Goal: Information Seeking & Learning: Learn about a topic

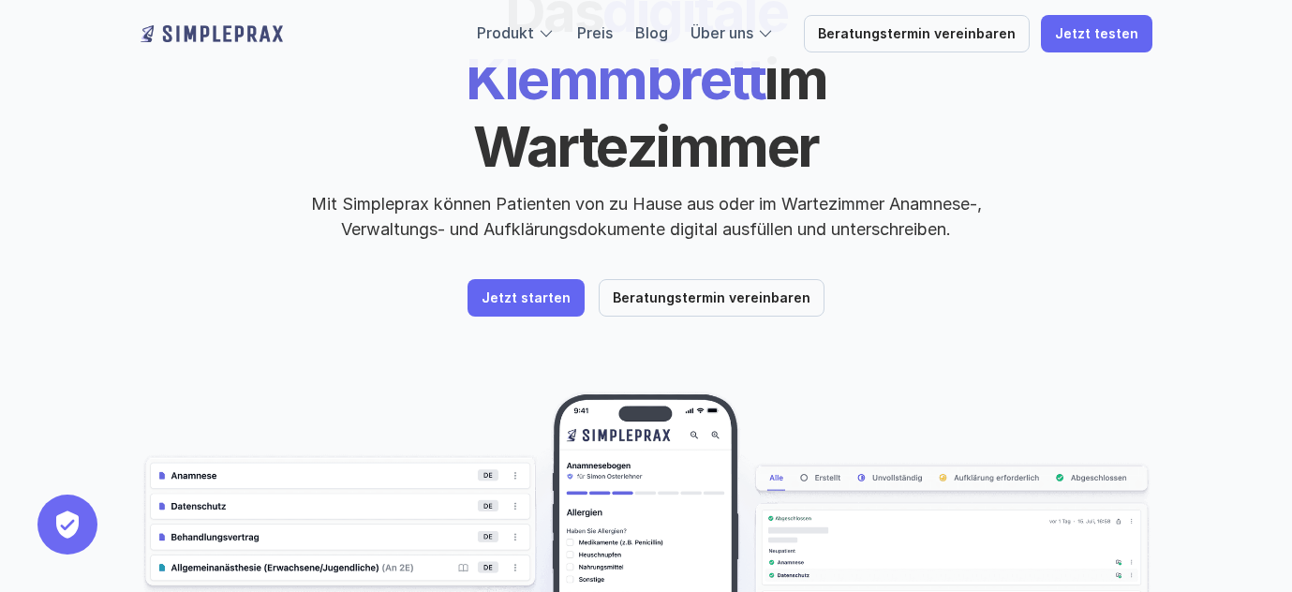
scroll to position [199, 0]
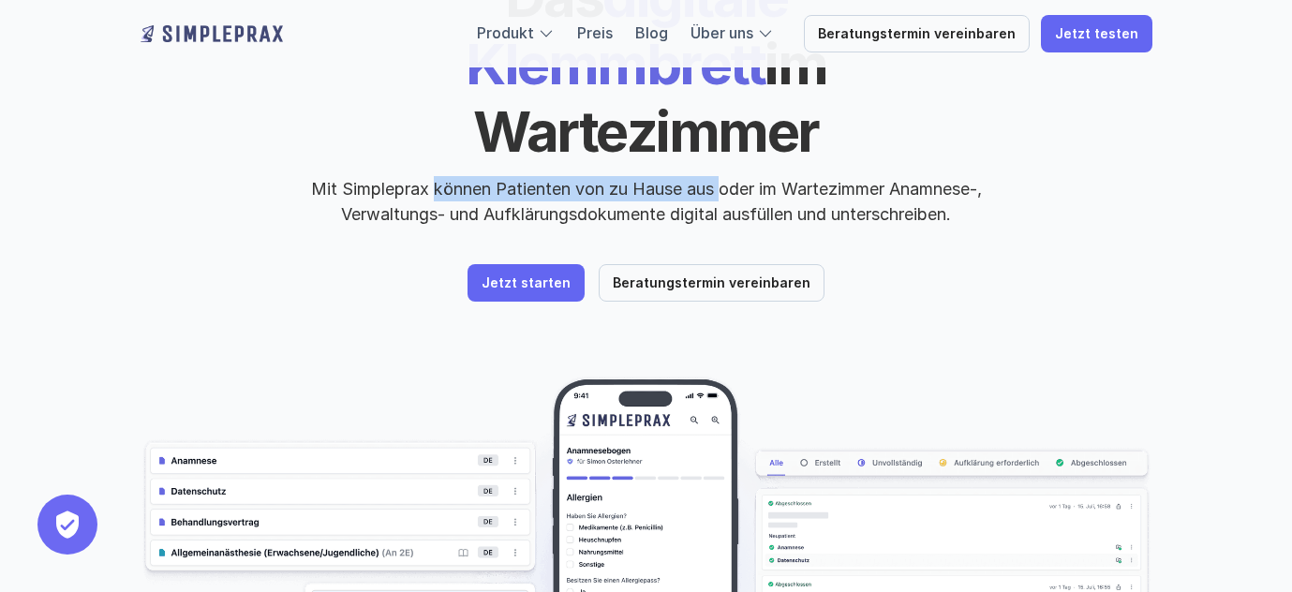
drag, startPoint x: 426, startPoint y: 118, endPoint x: 715, endPoint y: 125, distance: 289.7
click at [715, 176] on p "Mit Simpleprax können Patienten von zu Hause aus oder im Wartezimmer Anamnese-,…" at bounding box center [646, 201] width 703 height 51
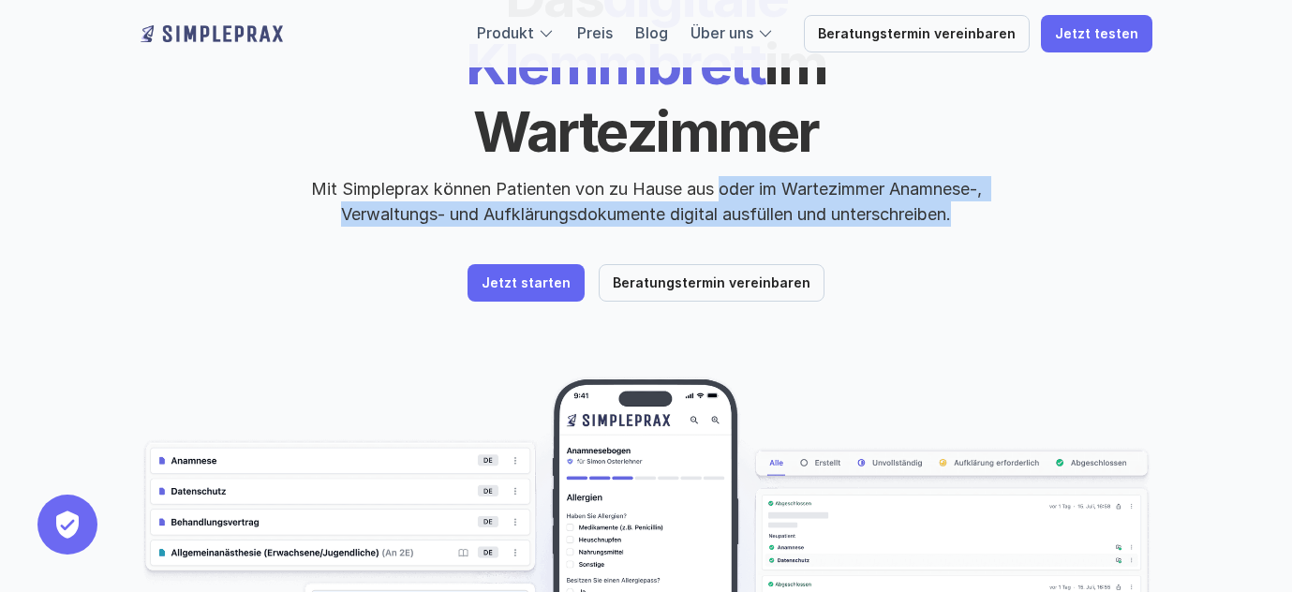
drag, startPoint x: 715, startPoint y: 125, endPoint x: 916, endPoint y: 162, distance: 204.0
click at [916, 162] on div "Das digitale Klemmbrett im Wartezimmer Mit Simpleprax können Patienten von zu H…" at bounding box center [647, 132] width 1012 height 339
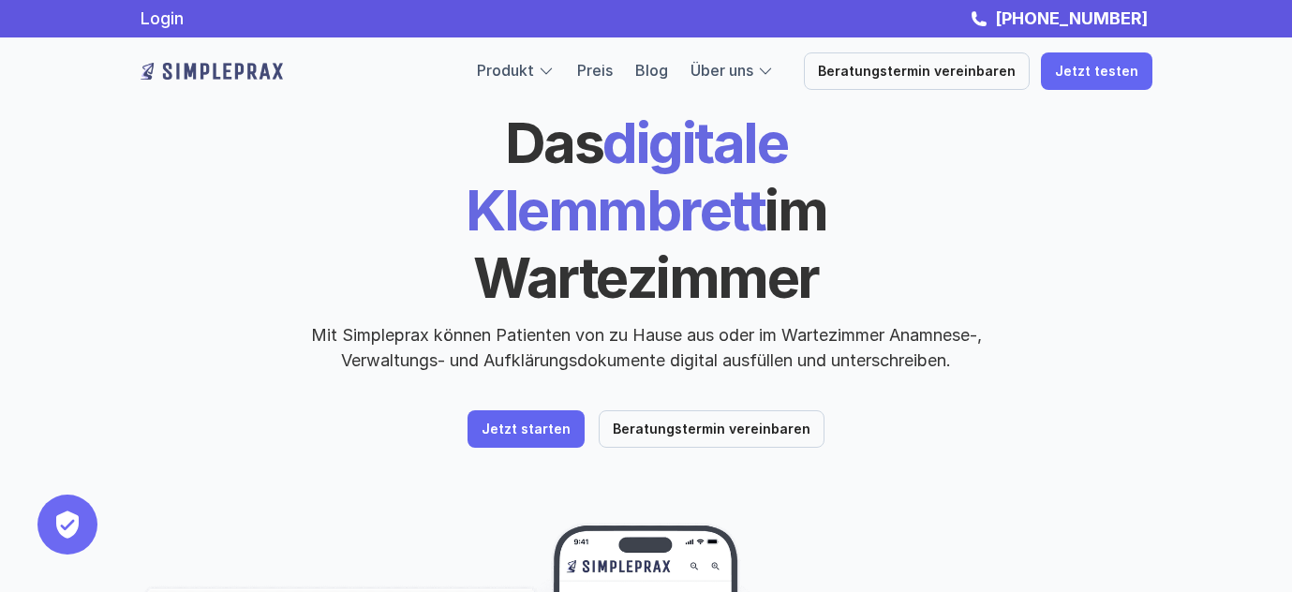
scroll to position [51, 0]
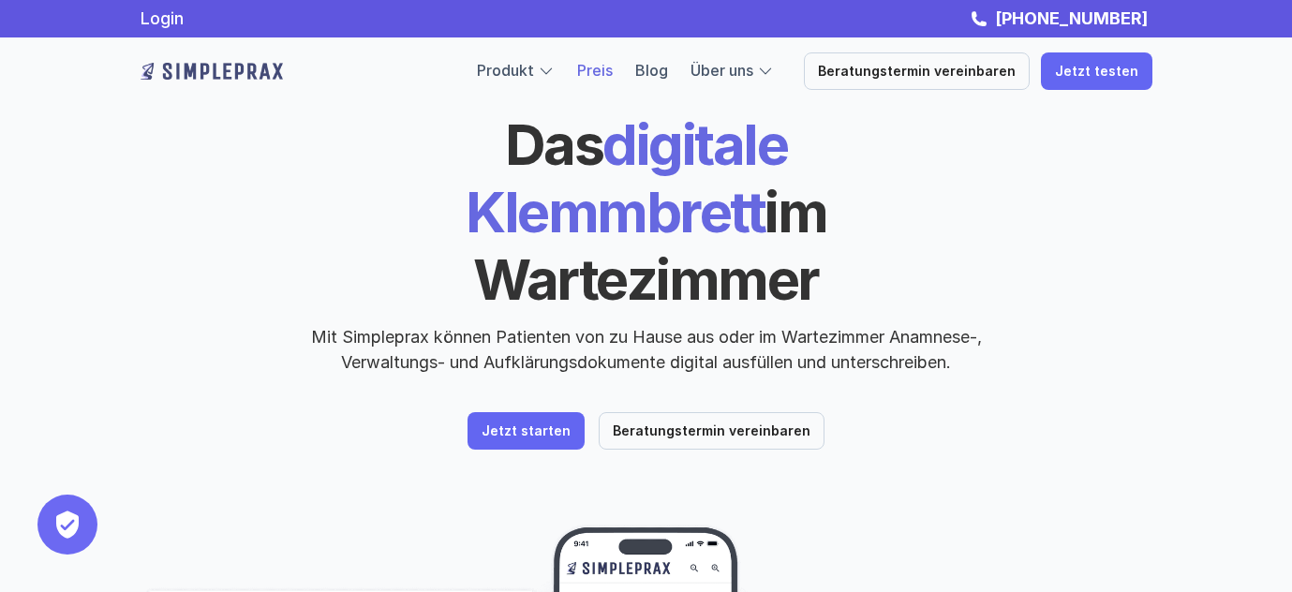
click at [613, 77] on link "Preis" at bounding box center [595, 70] width 36 height 19
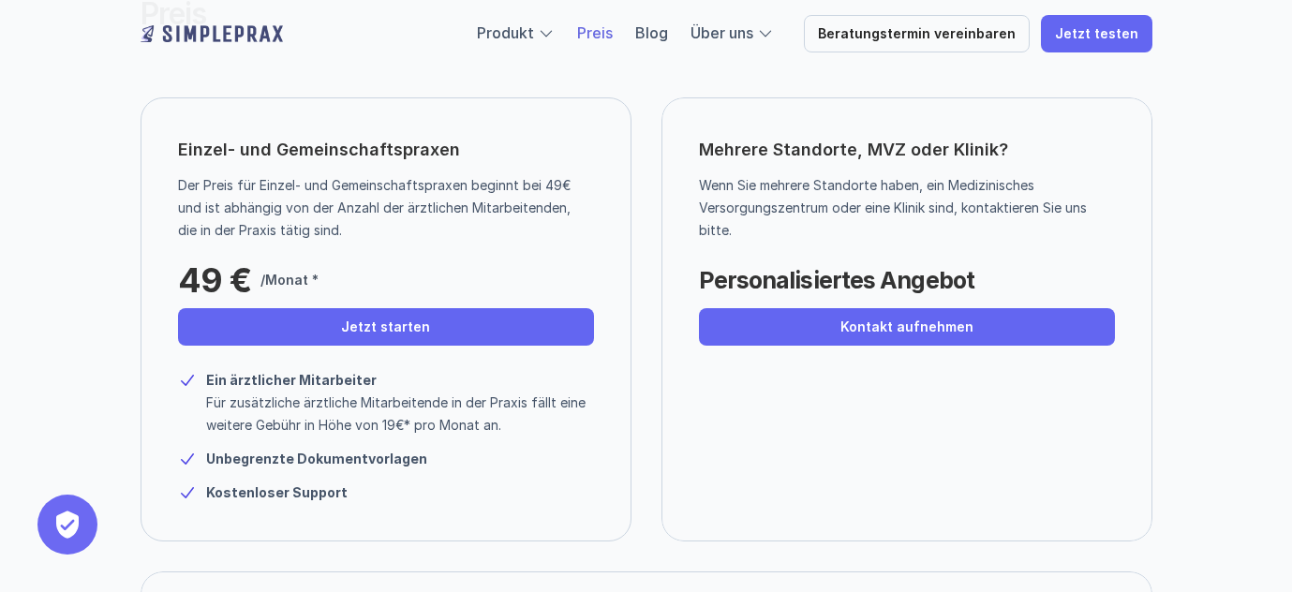
scroll to position [182, 0]
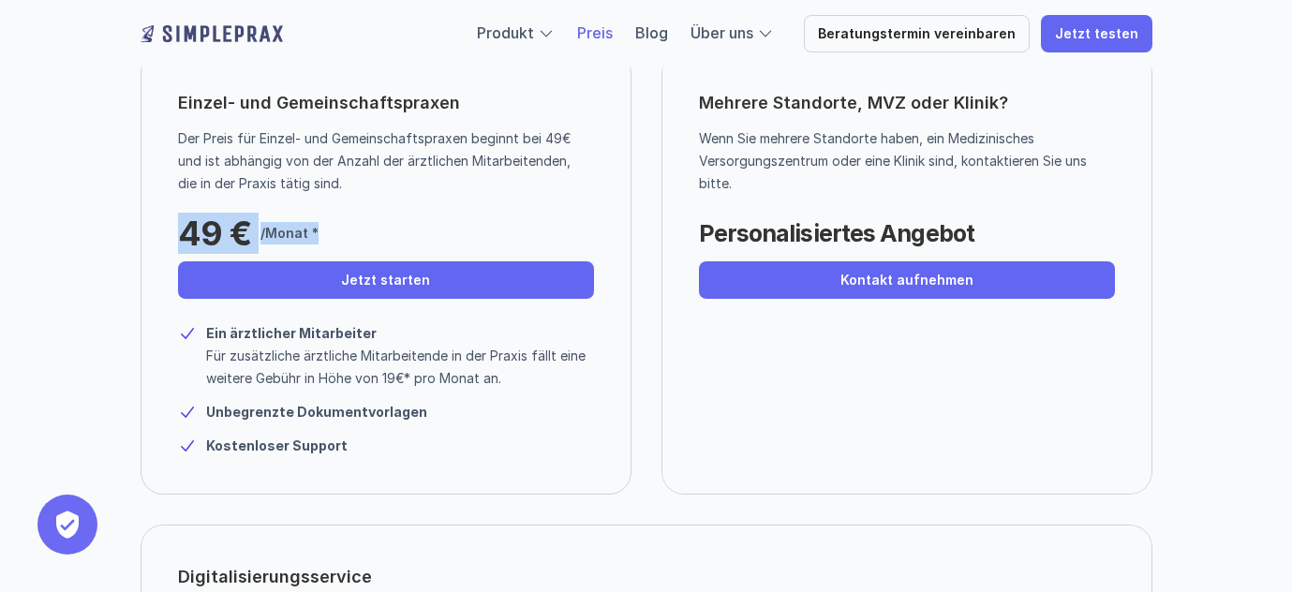
drag, startPoint x: 177, startPoint y: 231, endPoint x: 389, endPoint y: 225, distance: 211.9
click at [389, 225] on div "49 € /Monat *" at bounding box center [320, 228] width 285 height 47
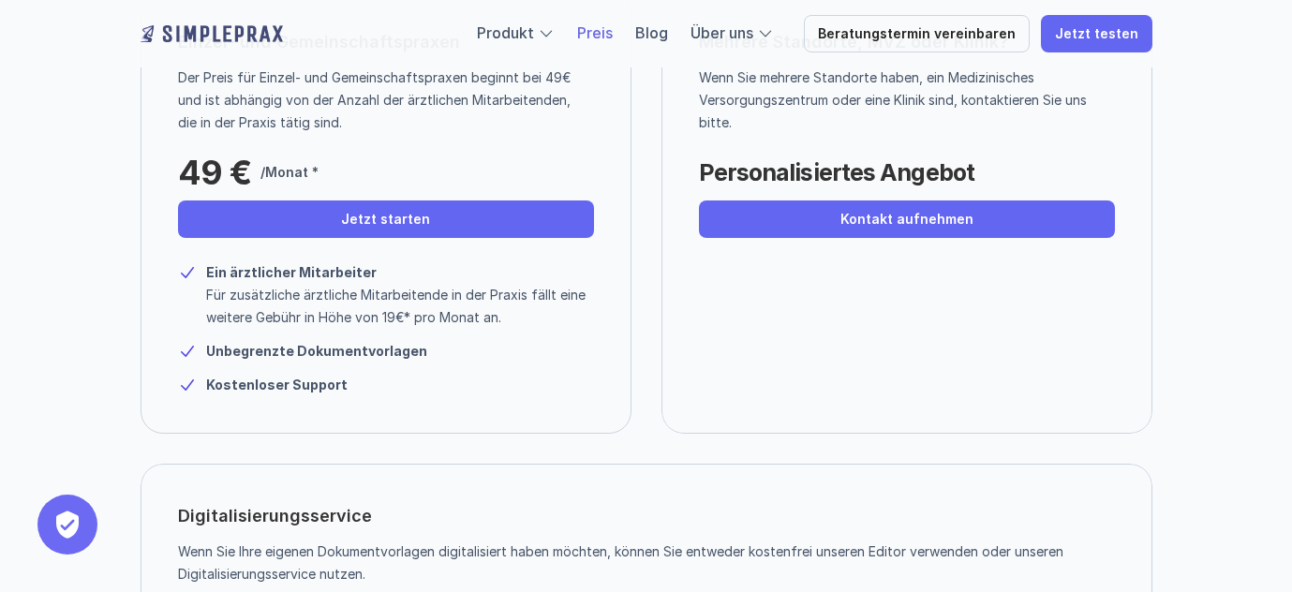
scroll to position [260, 0]
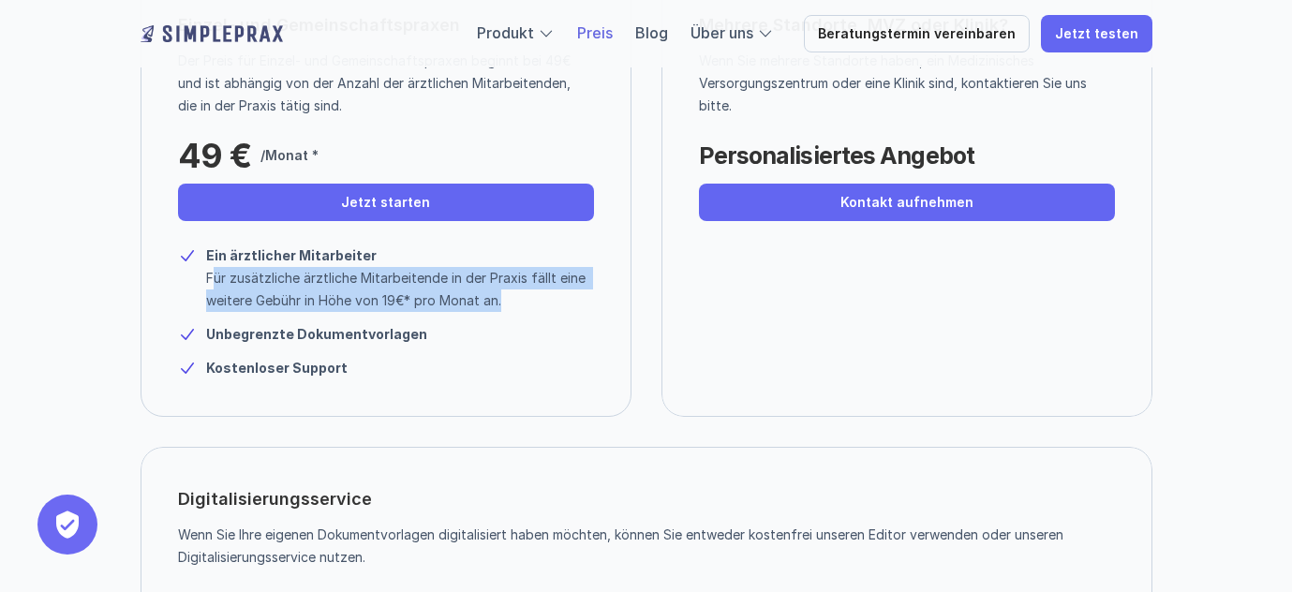
drag, startPoint x: 211, startPoint y: 276, endPoint x: 577, endPoint y: 305, distance: 367.5
click at [577, 305] on p "Für zusätzliche ärztliche Mitarbeitende in der Praxis fällt eine weitere Gebühr…" at bounding box center [400, 289] width 388 height 45
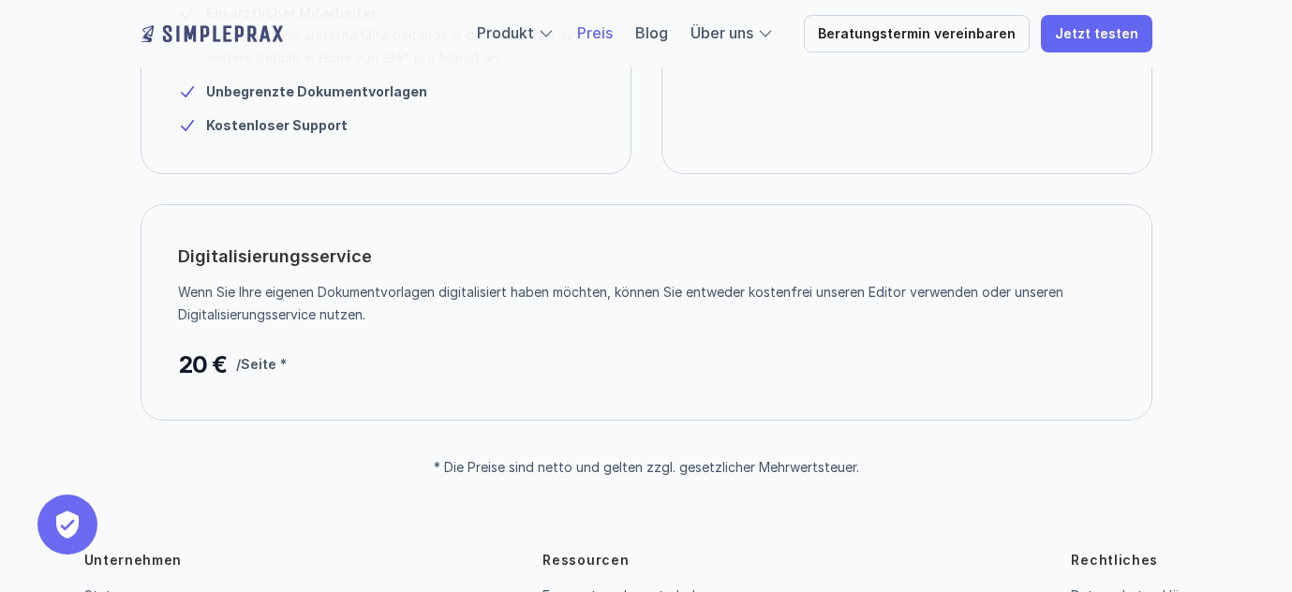
scroll to position [507, 0]
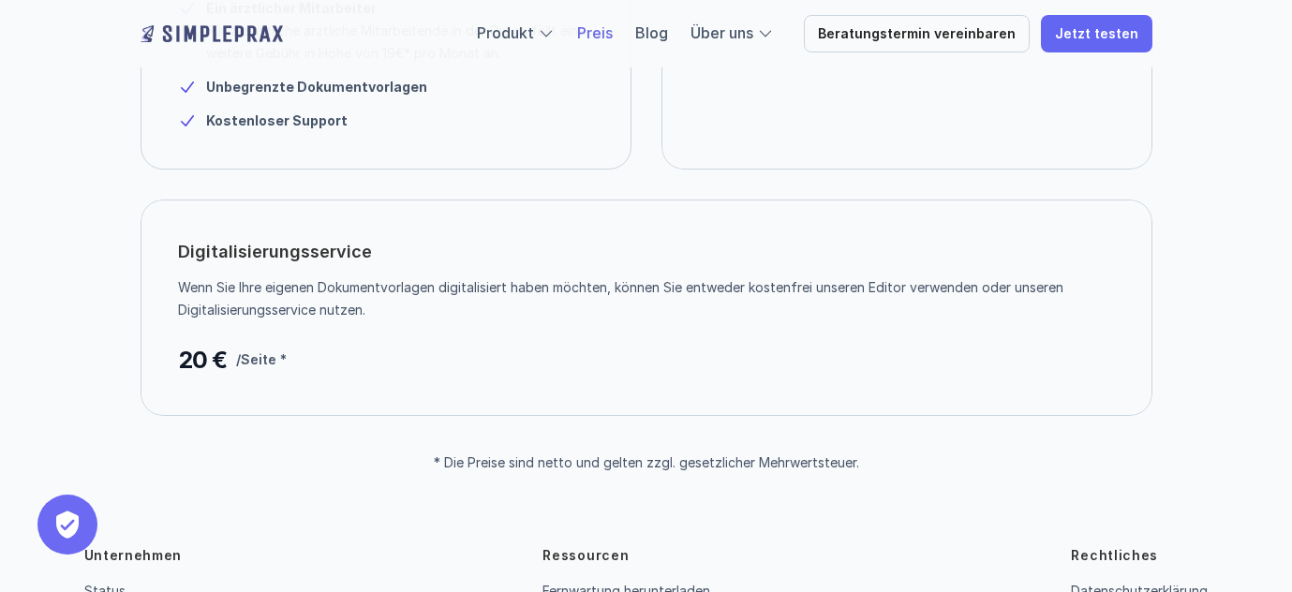
drag, startPoint x: 187, startPoint y: 291, endPoint x: 497, endPoint y: 308, distance: 309.7
click at [497, 308] on p "Wenn Sie Ihre eigenen Dokumentvorlagen digitalisiert haben möchten, können Sie …" at bounding box center [639, 298] width 923 height 45
drag, startPoint x: 183, startPoint y: 286, endPoint x: 427, endPoint y: 301, distance: 245.1
click at [427, 301] on p "Wenn Sie Ihre eigenen Dokumentvorlagen digitalisiert haben möchten, können Sie …" at bounding box center [639, 298] width 923 height 45
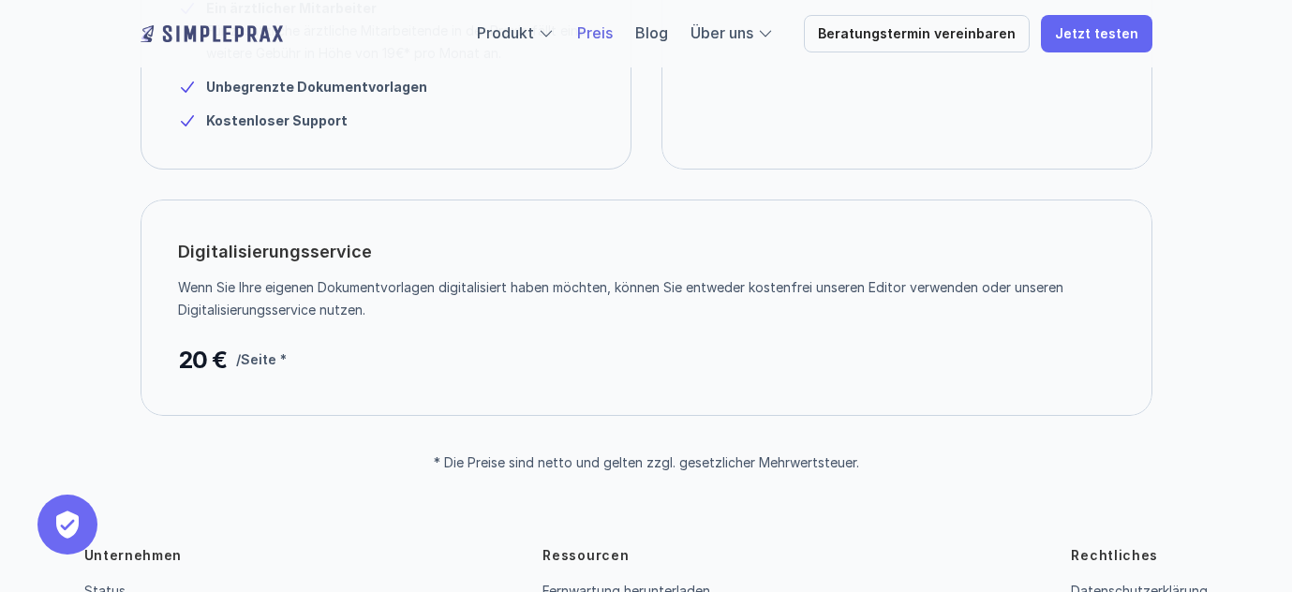
click at [427, 301] on p "Wenn Sie Ihre eigenen Dokumentvorlagen digitalisiert haben möchten, können Sie …" at bounding box center [639, 298] width 923 height 45
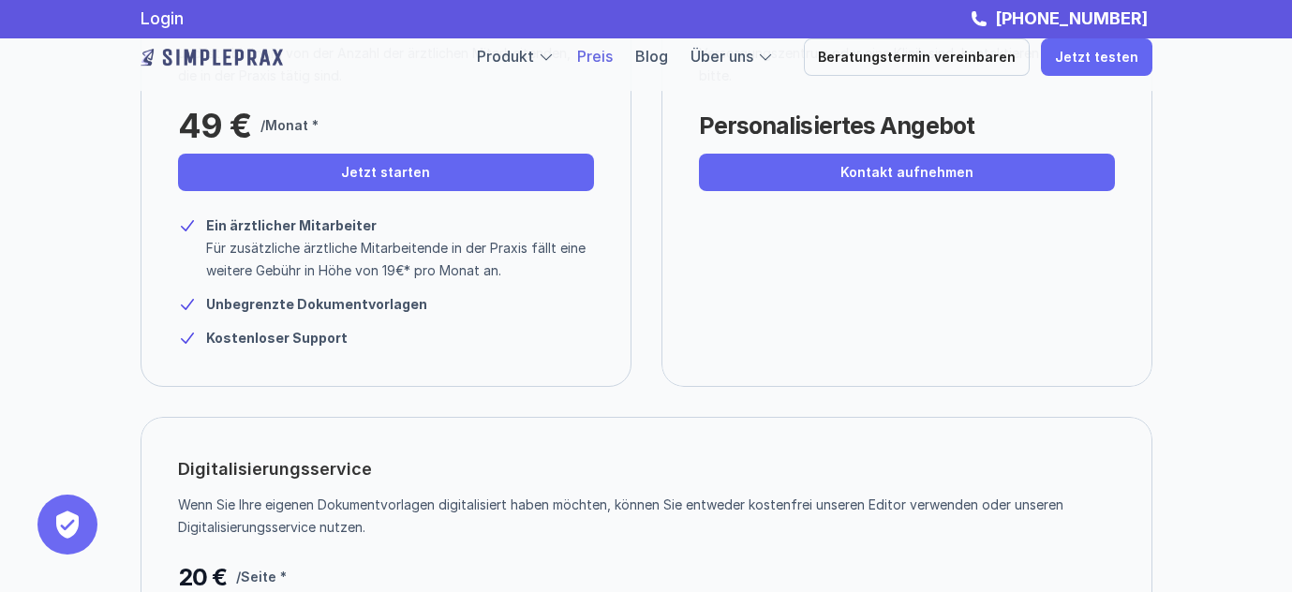
scroll to position [0, 0]
